Goal: Task Accomplishment & Management: Use online tool/utility

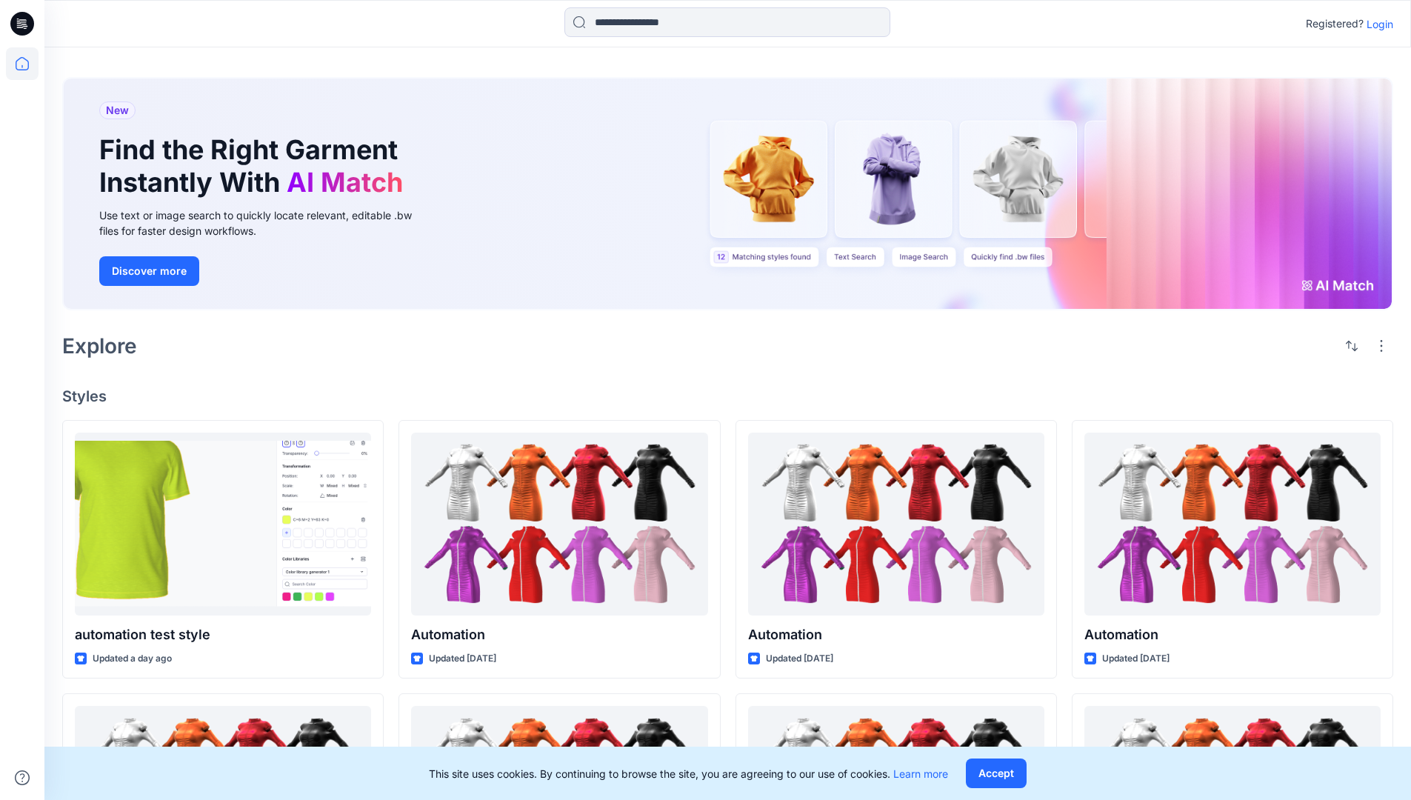
click at [1376, 24] on p "Login" at bounding box center [1380, 24] width 27 height 16
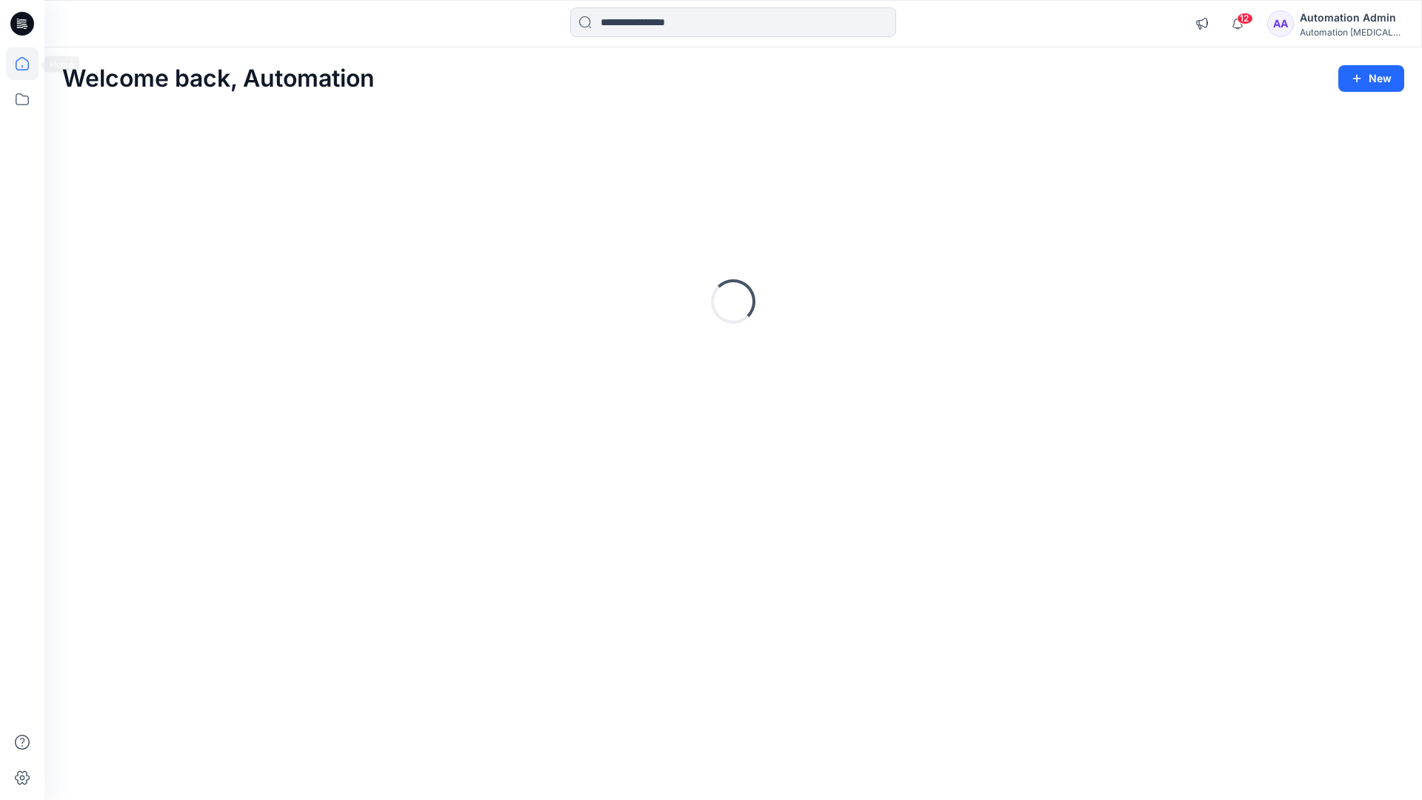
click at [28, 64] on icon at bounding box center [22, 63] width 13 height 13
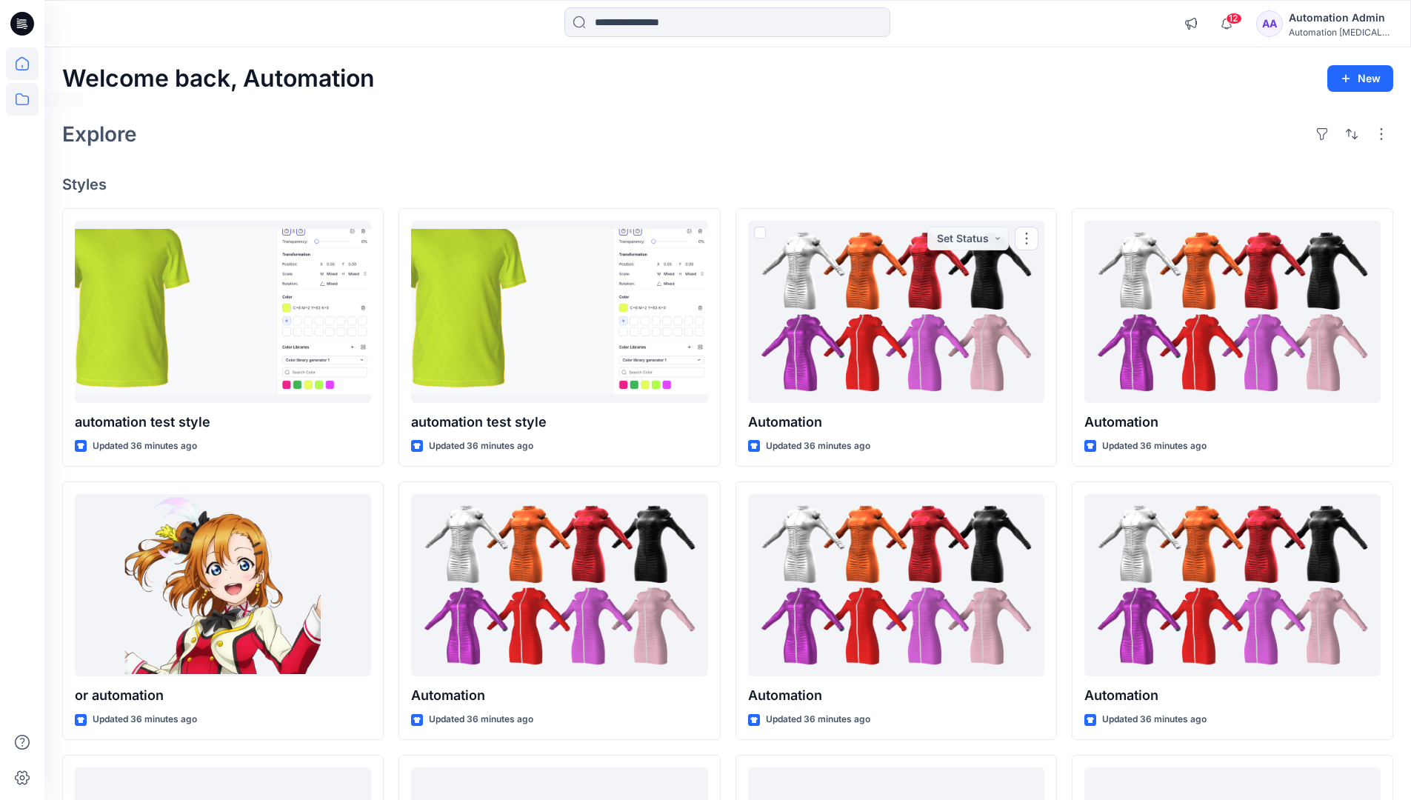
click at [24, 105] on icon at bounding box center [22, 99] width 33 height 33
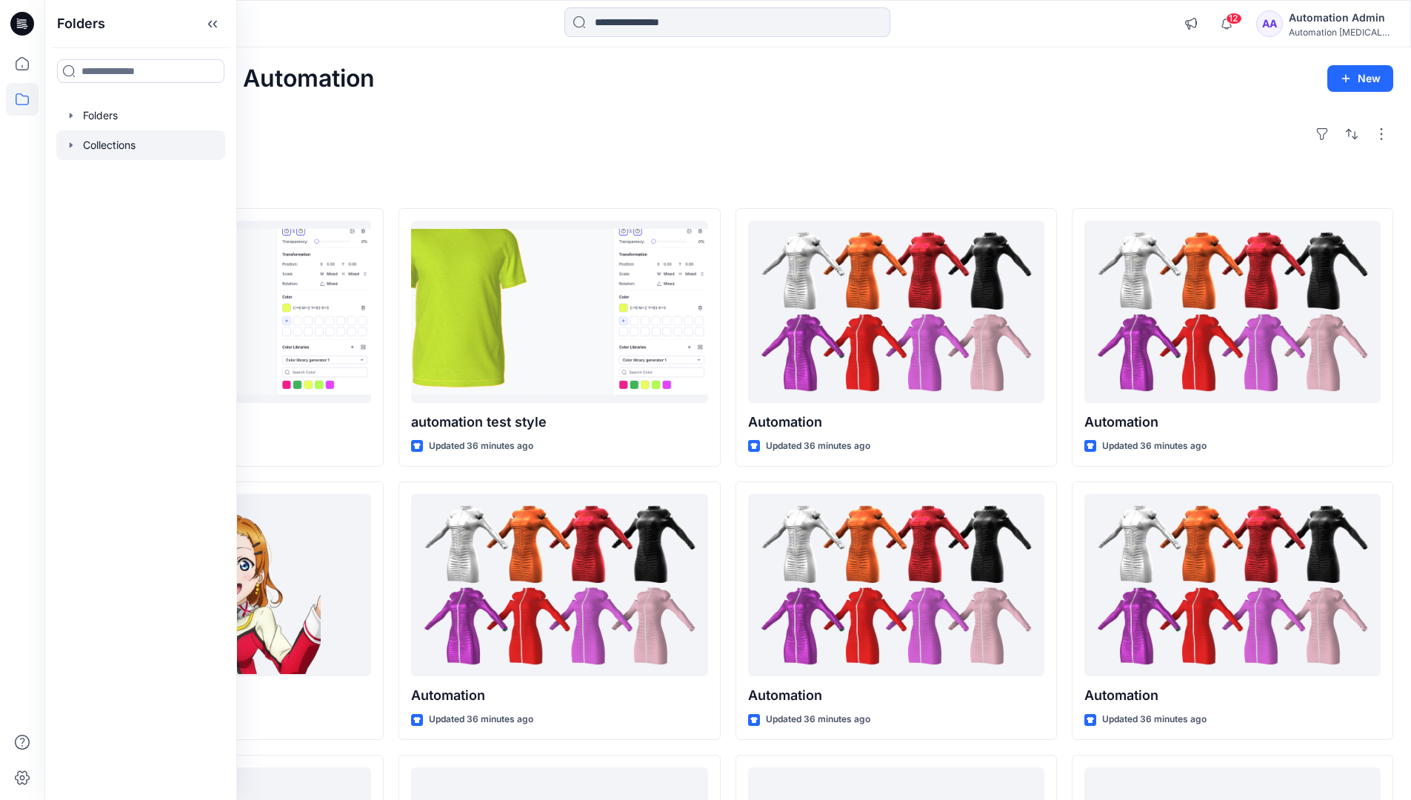
click at [101, 147] on div at bounding box center [140, 145] width 169 height 30
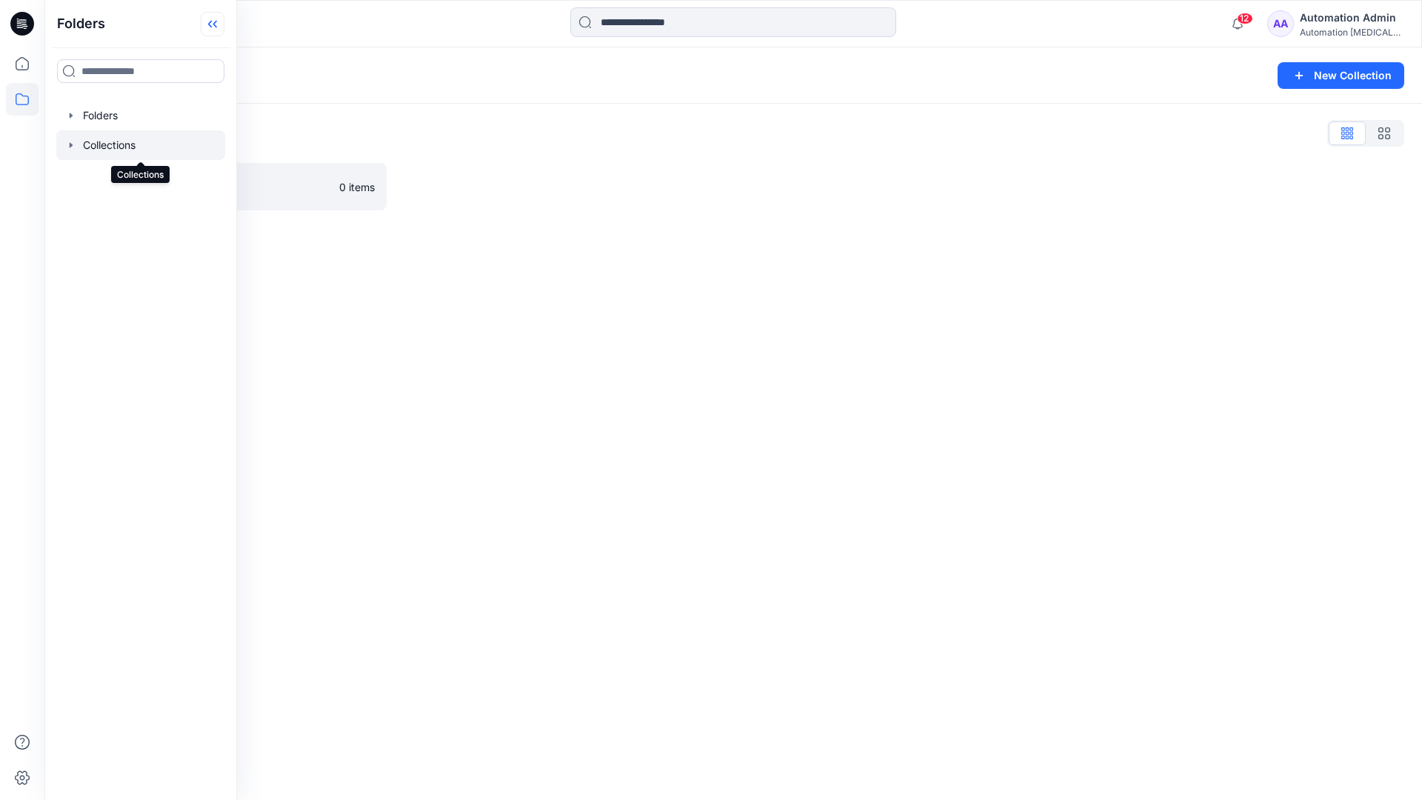
click at [220, 32] on icon at bounding box center [213, 24] width 24 height 24
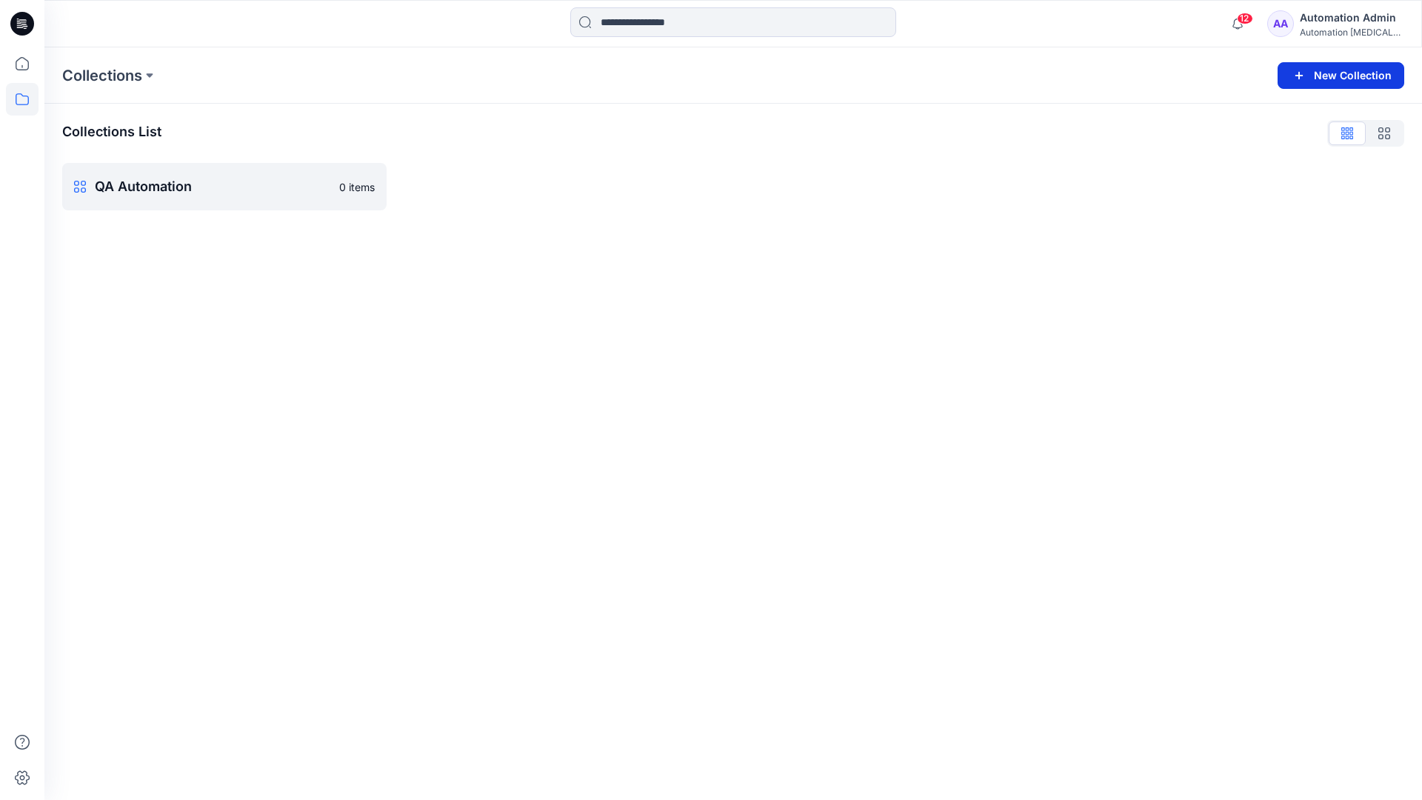
click at [1345, 81] on button "New Collection" at bounding box center [1341, 75] width 127 height 27
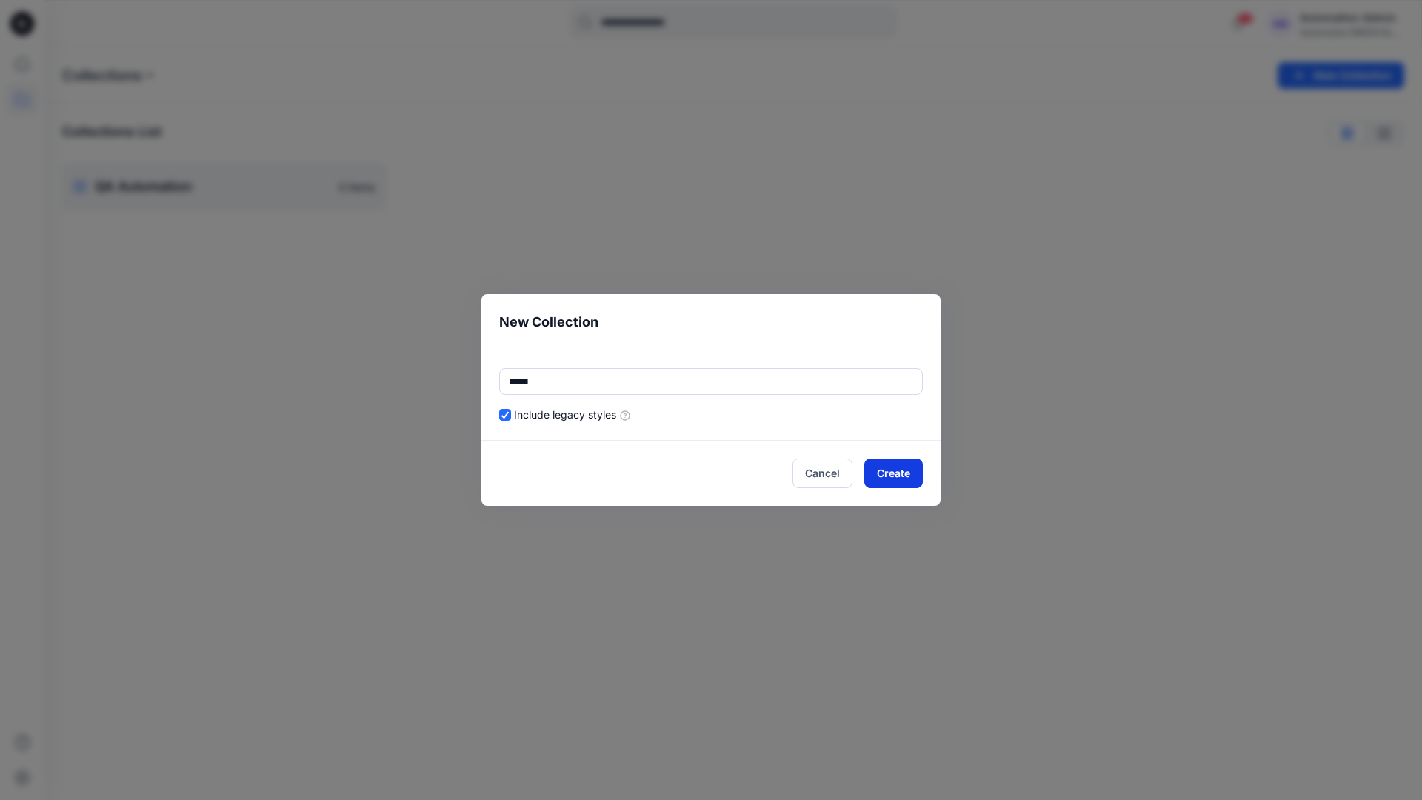
type input "*****"
click at [875, 471] on button "Create" at bounding box center [893, 474] width 59 height 30
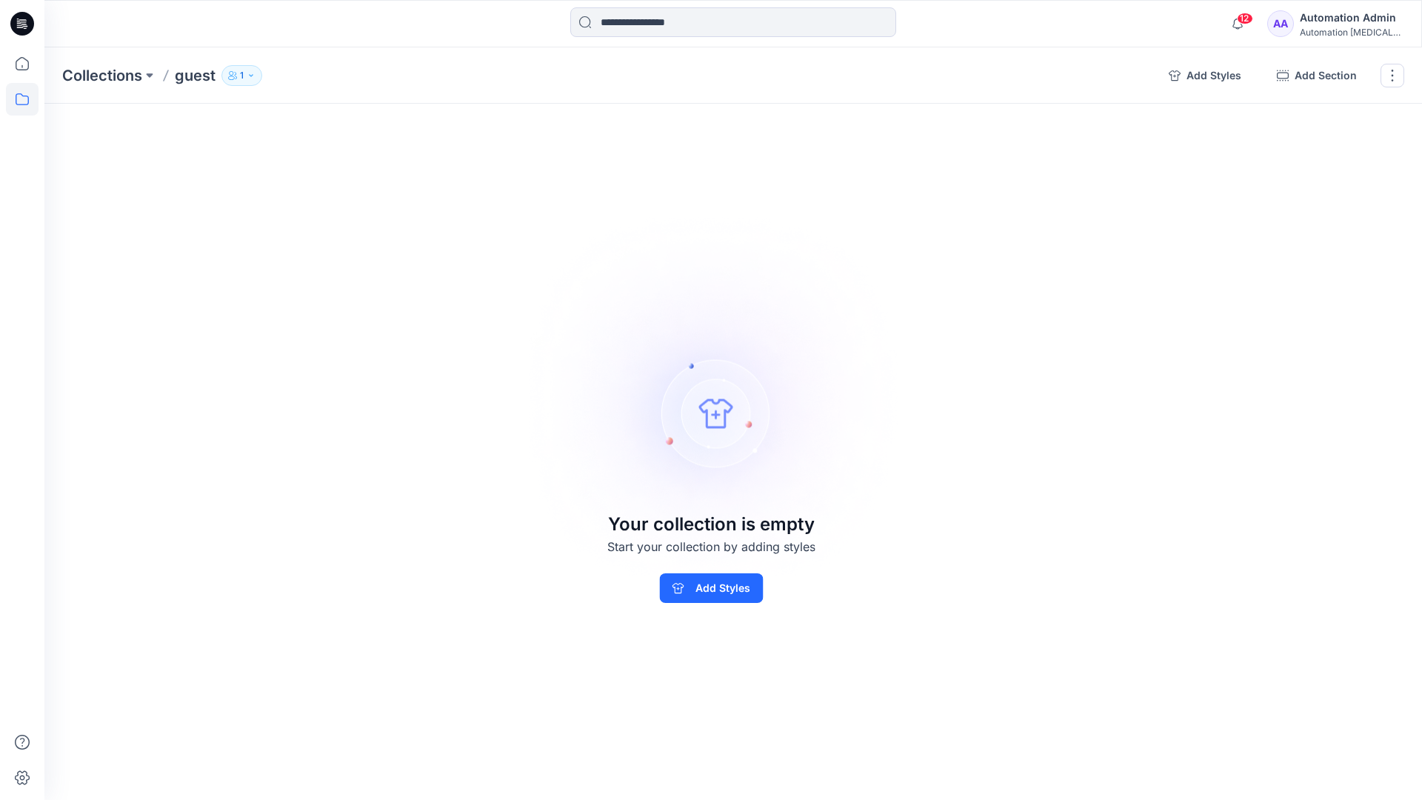
click at [241, 73] on p "1" at bounding box center [242, 75] width 4 height 16
click at [421, 123] on icon "button" at bounding box center [420, 121] width 12 height 12
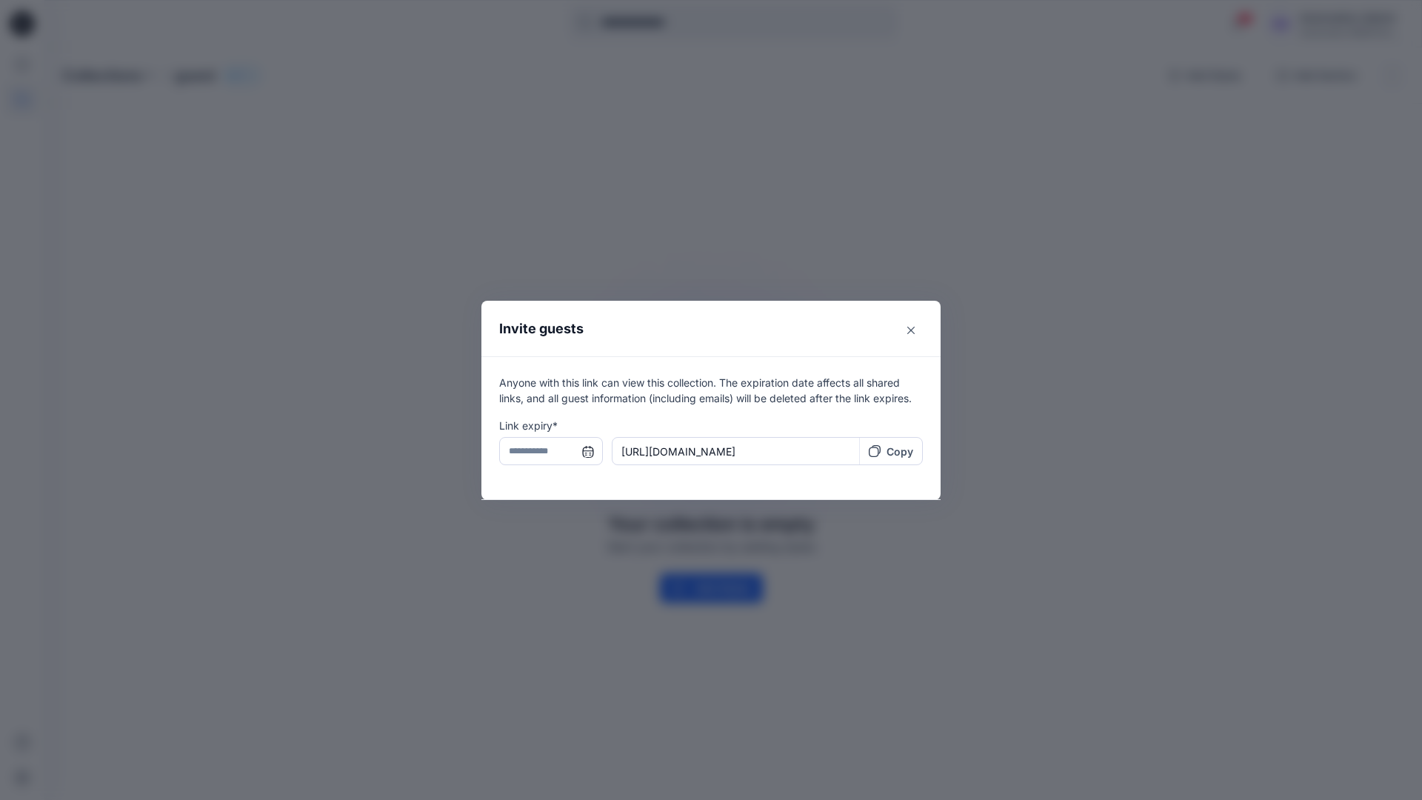
click at [545, 453] on input "text" at bounding box center [551, 451] width 104 height 28
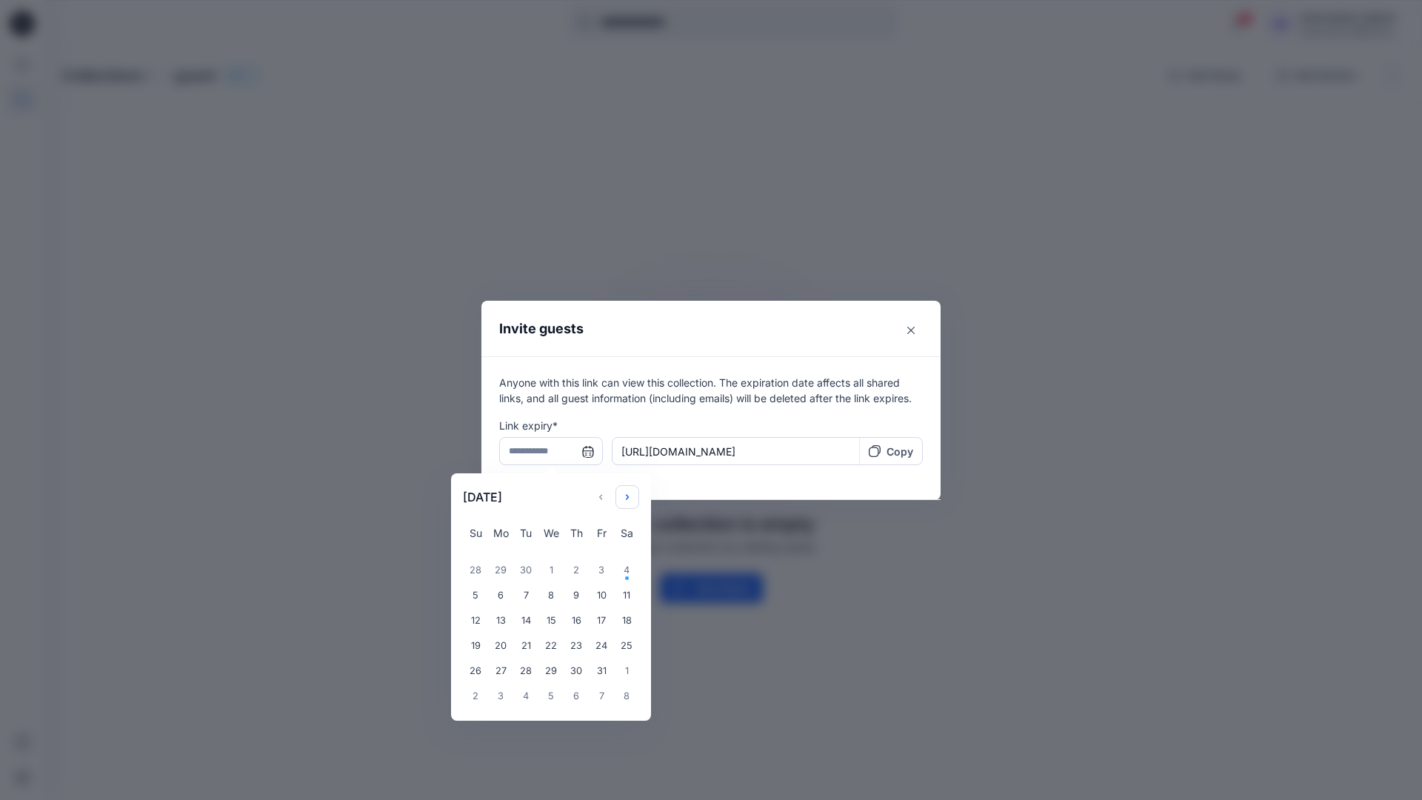
click at [633, 493] on icon "Choose Date" at bounding box center [628, 497] width 12 height 12
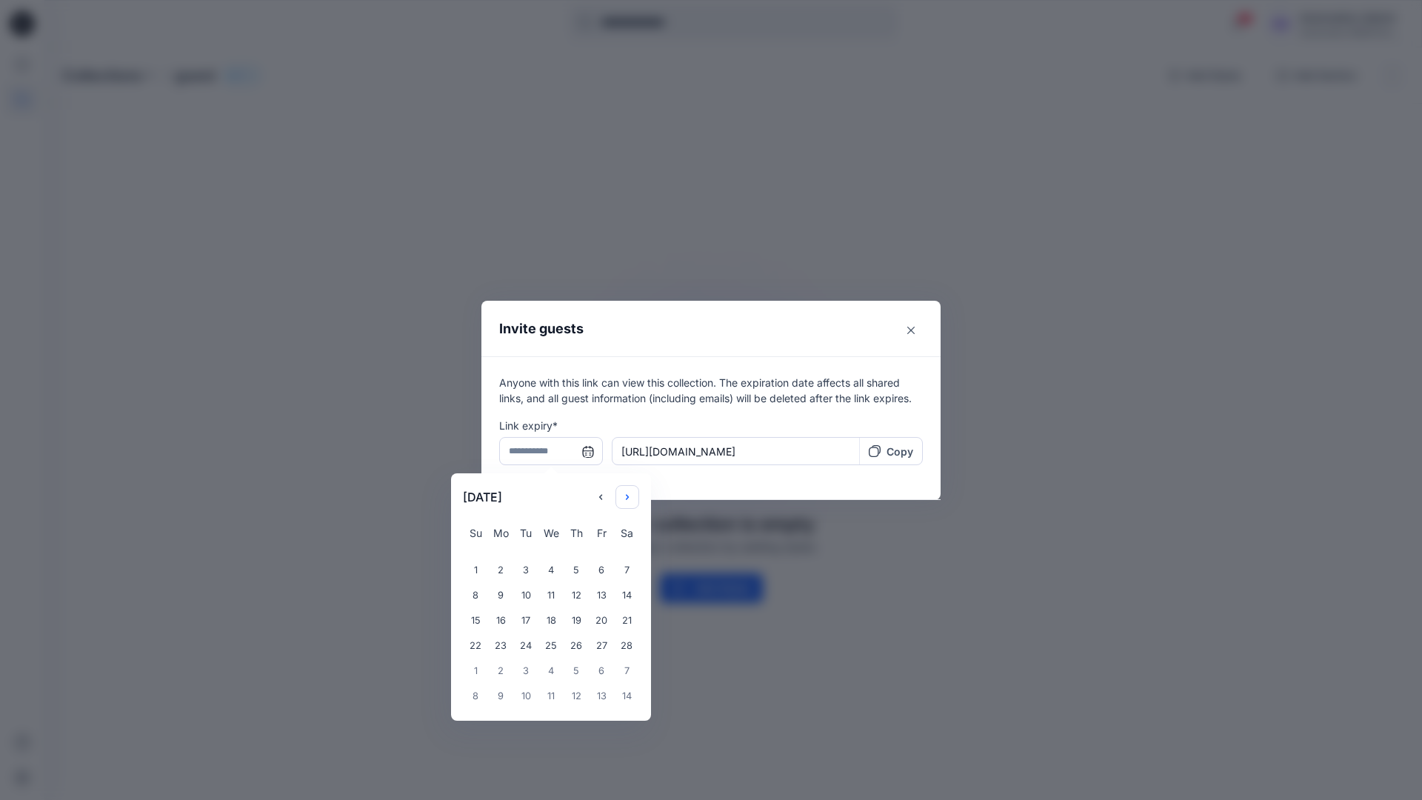
click at [633, 493] on icon "Choose Date" at bounding box center [628, 497] width 12 height 12
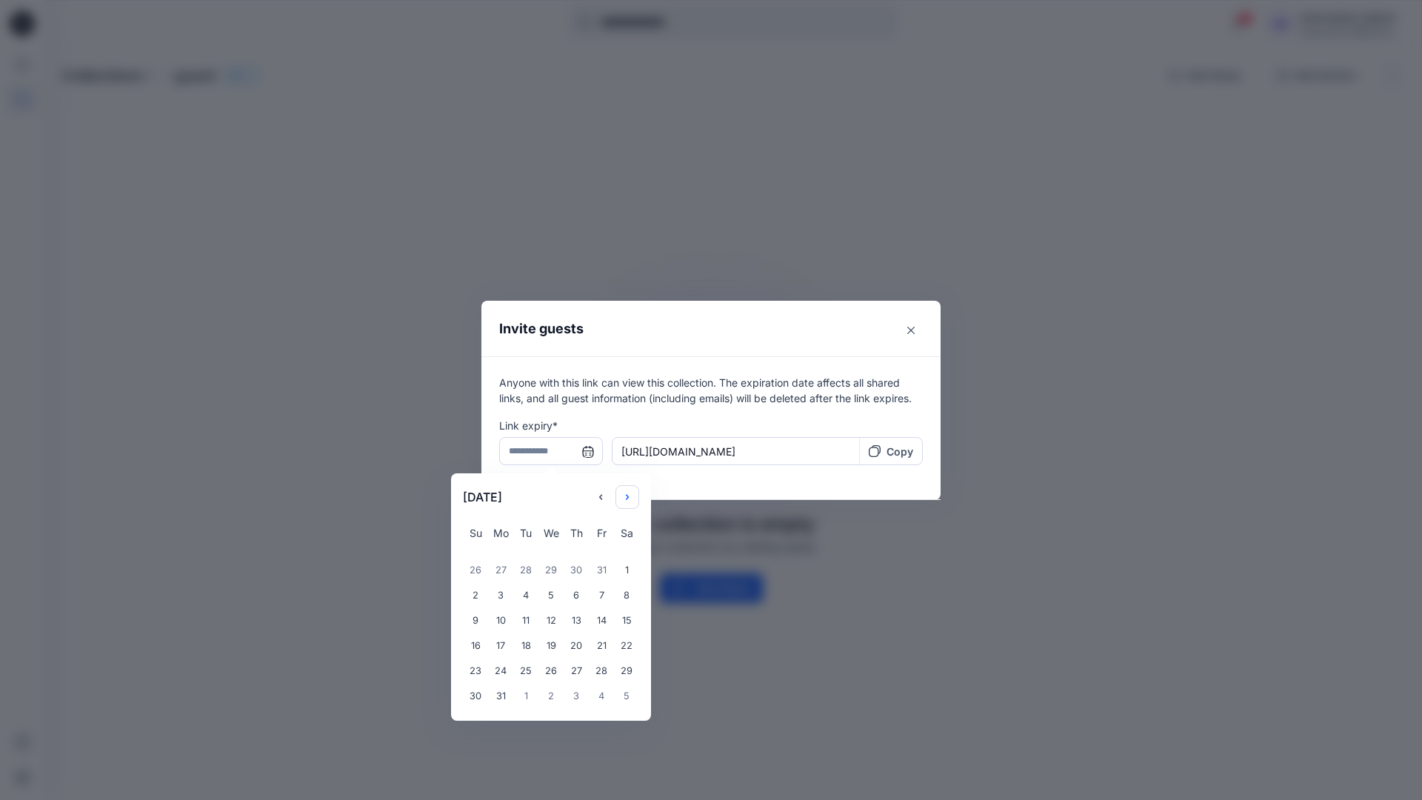
click at [633, 493] on icon "Choose Date" at bounding box center [628, 497] width 12 height 12
click at [621, 597] on div "14" at bounding box center [626, 595] width 25 height 25
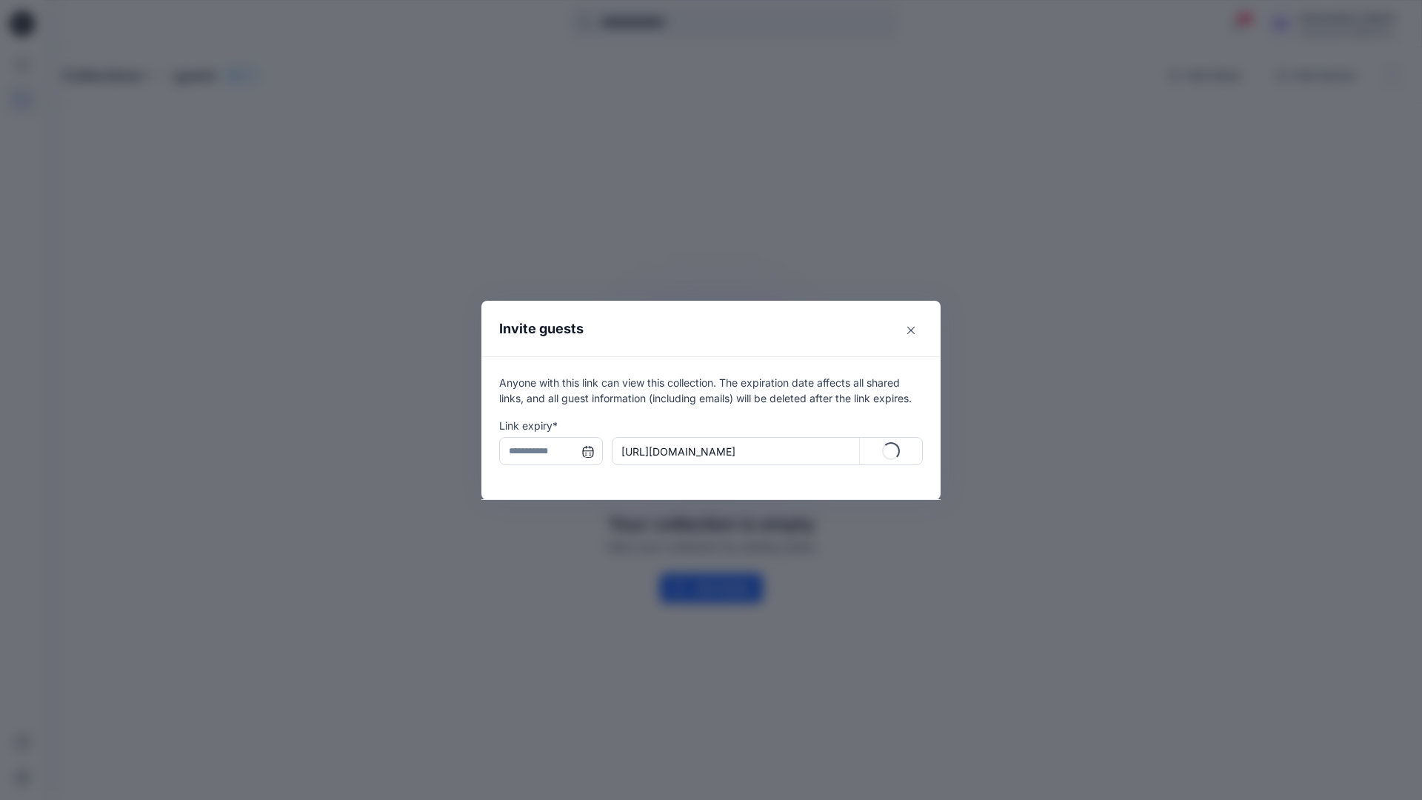
type input "**********"
click at [892, 453] on p "Copy" at bounding box center [900, 452] width 27 height 16
click at [909, 330] on icon "Close" at bounding box center [910, 330] width 7 height 7
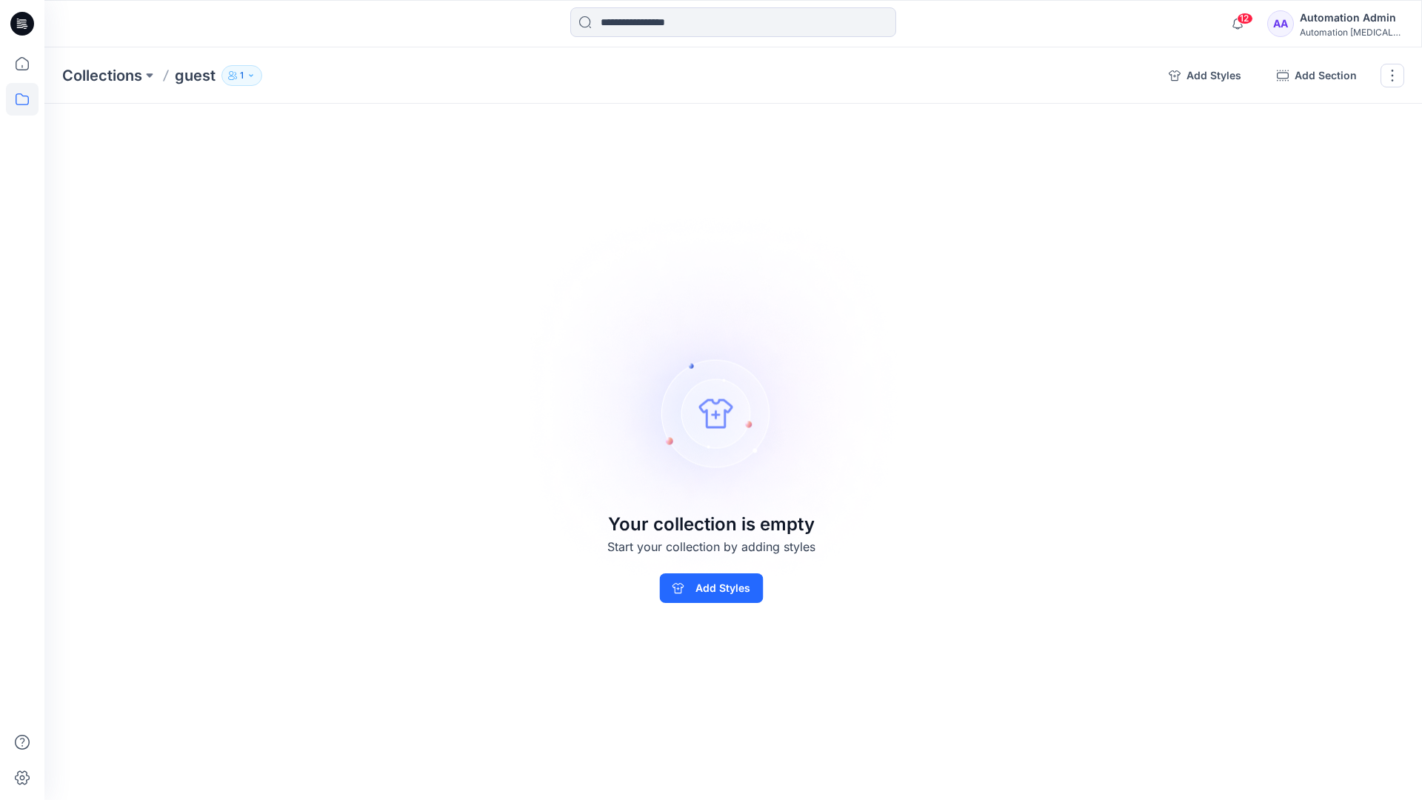
click at [241, 79] on p "1" at bounding box center [242, 75] width 4 height 16
click at [793, 299] on img at bounding box center [711, 399] width 414 height 413
click at [1390, 79] on button "button" at bounding box center [1393, 76] width 24 height 24
